Goal: Check status: Check status

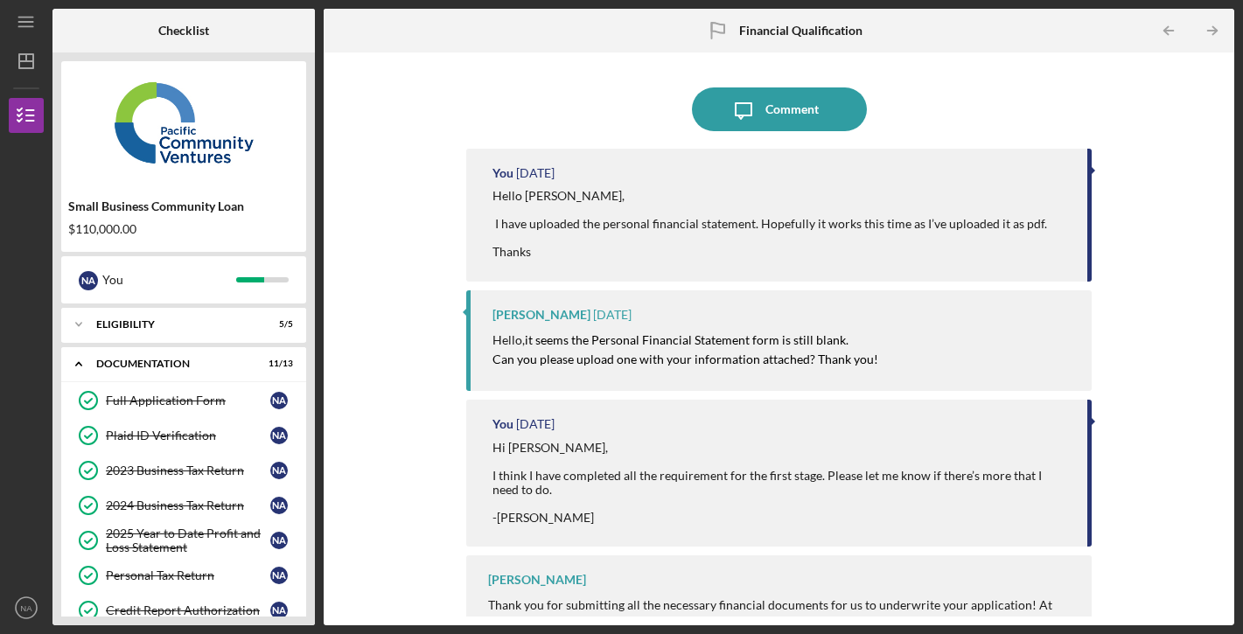
scroll to position [317, 0]
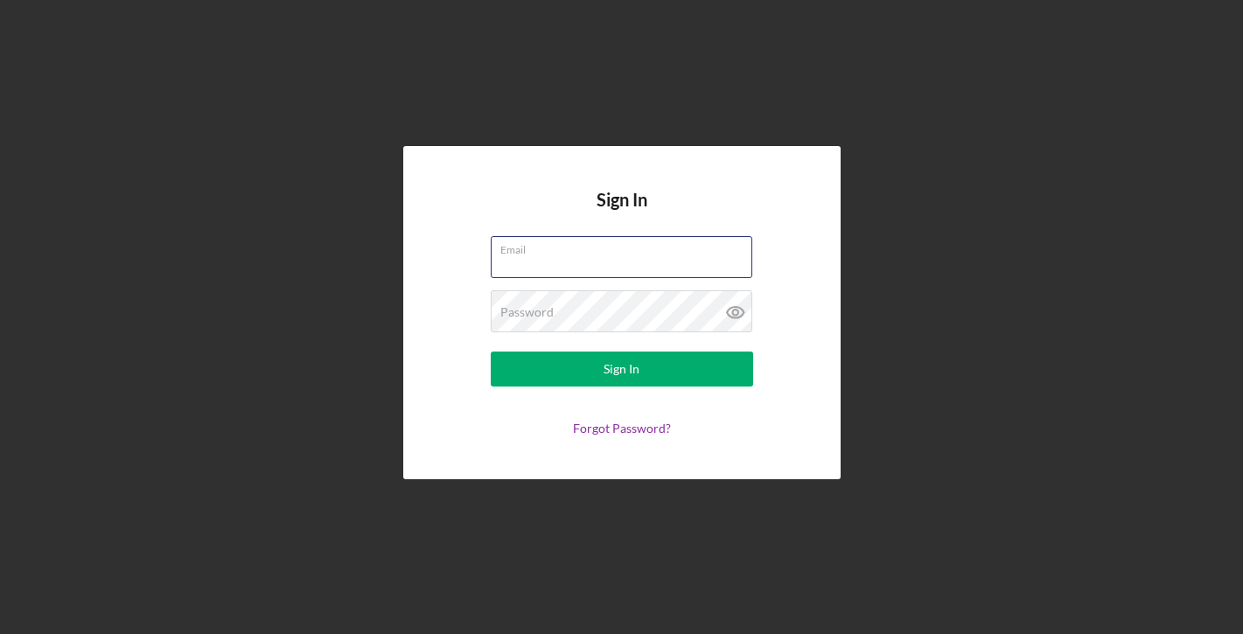
type input "[EMAIL_ADDRESS][DOMAIN_NAME]"
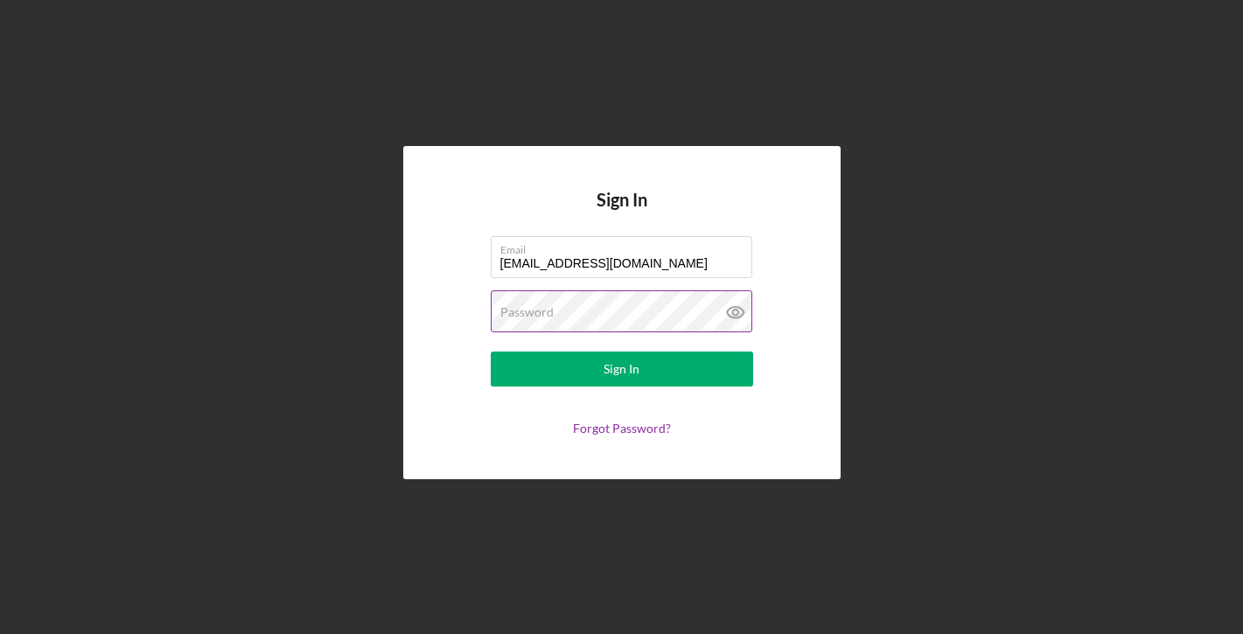
click at [621, 369] on button "Sign In" at bounding box center [622, 369] width 262 height 35
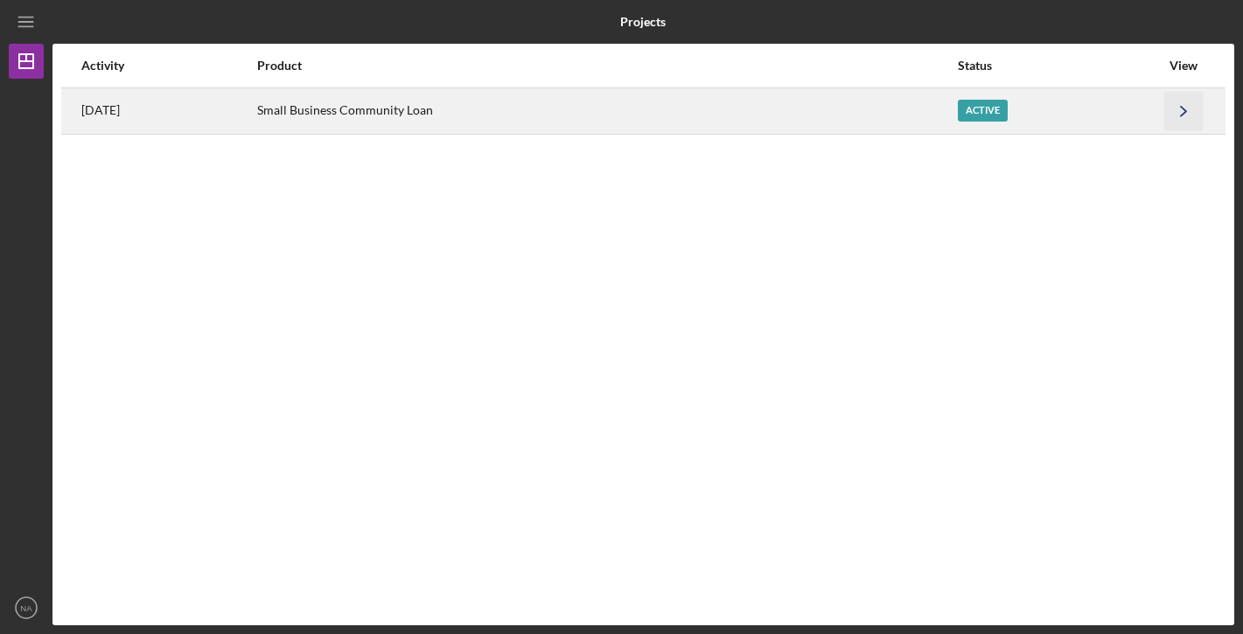
click at [1178, 102] on icon "Icon/Navigate" at bounding box center [1183, 110] width 39 height 39
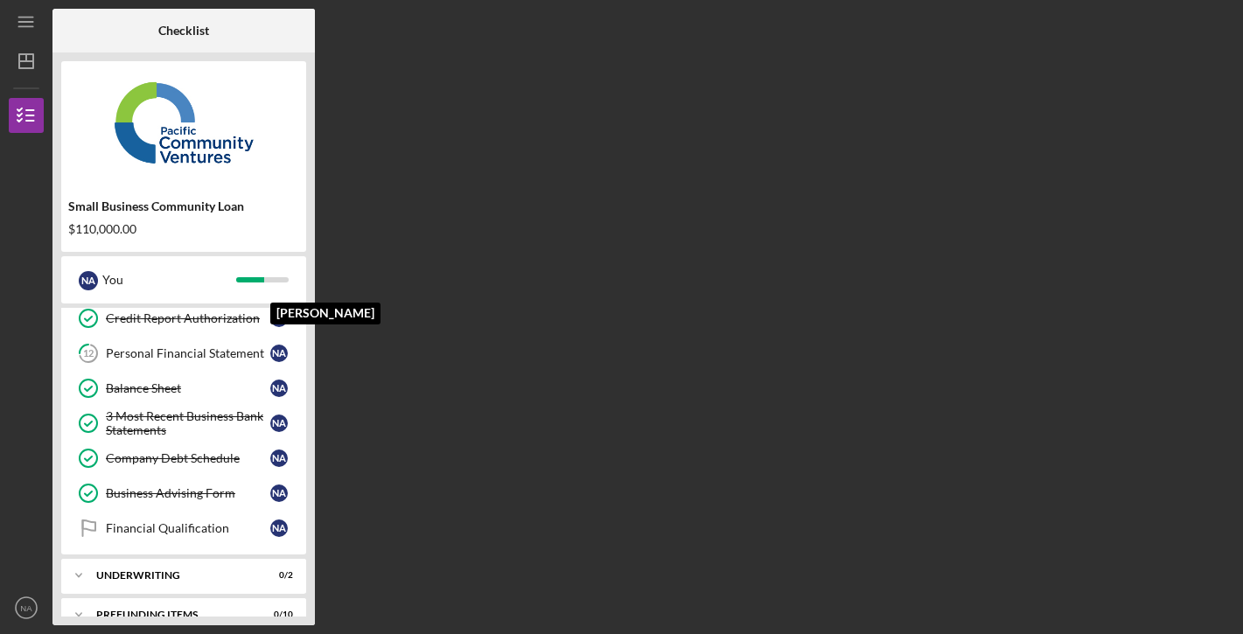
scroll to position [295, 0]
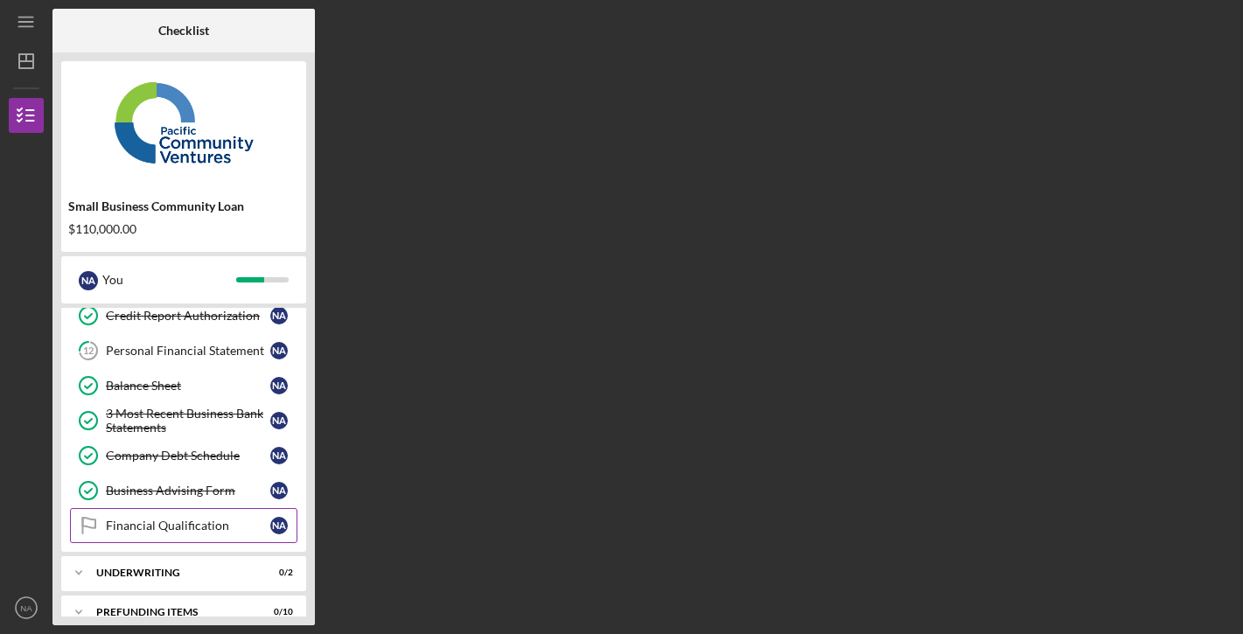
click at [208, 526] on div "Financial Qualification" at bounding box center [188, 526] width 164 height 14
